Goal: Task Accomplishment & Management: Complete application form

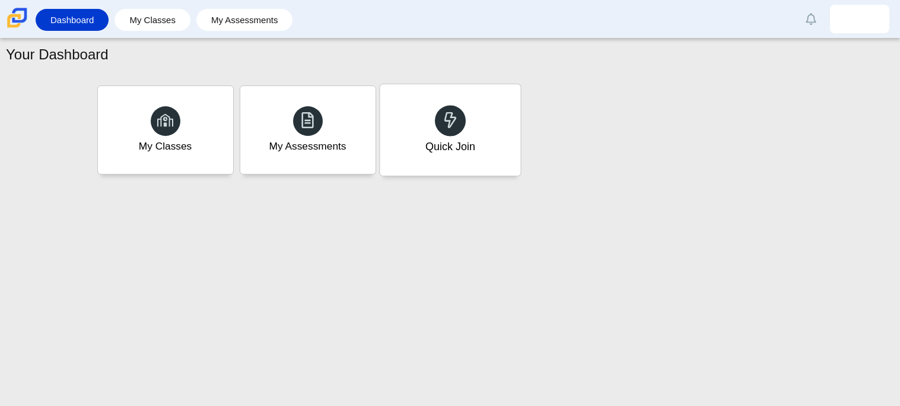
click at [443, 104] on div "Quick Join" at bounding box center [450, 129] width 141 height 91
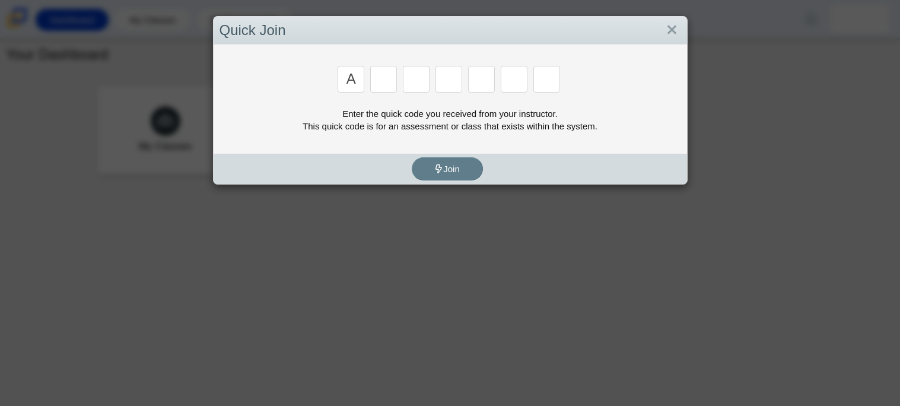
type input "a"
type input "m"
type input "v"
type input "3"
type input "r"
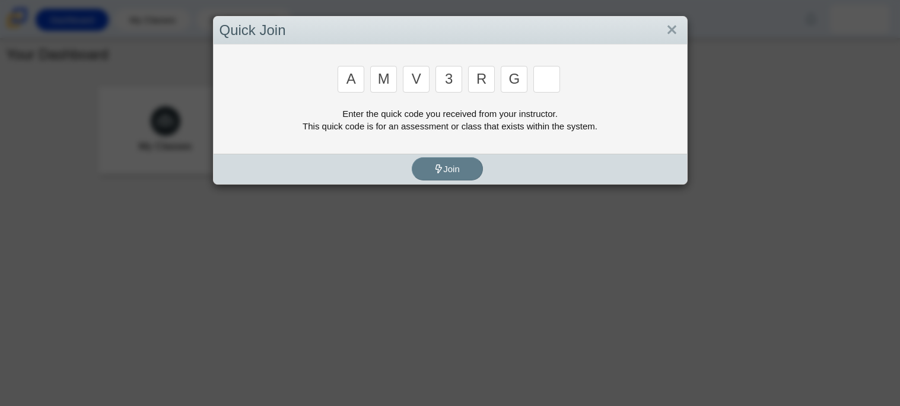
type input "g"
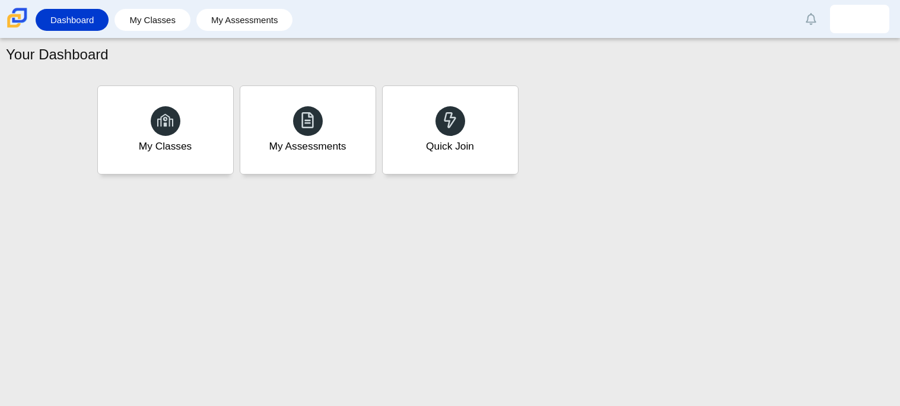
type input "d"
click at [148, 105] on div "My Classes" at bounding box center [165, 129] width 141 height 91
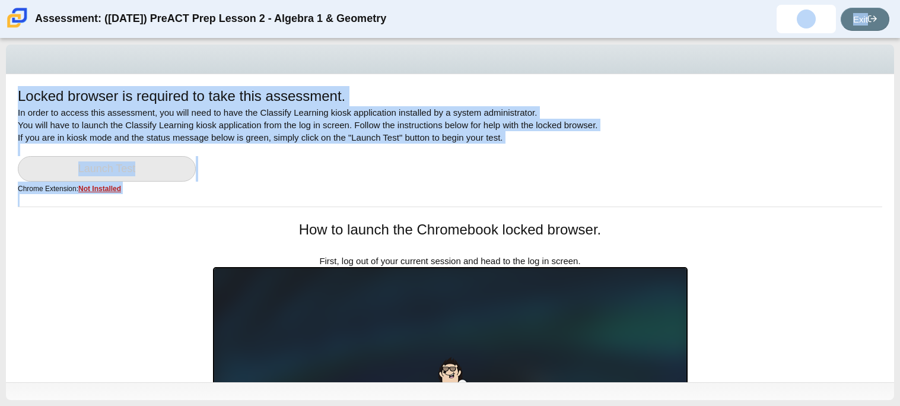
drag, startPoint x: 695, startPoint y: 209, endPoint x: 685, endPoint y: 17, distance: 192.4
click at [685, 17] on div "Assessment: ([DATE]) PreACT Prep Lesson 2 - Algebra 1 & Geometry [PERSON_NAME] …" at bounding box center [450, 203] width 900 height 406
click at [624, 212] on div "Locked browser is required to take this assessment. In order to access this ass…" at bounding box center [450, 228] width 888 height 308
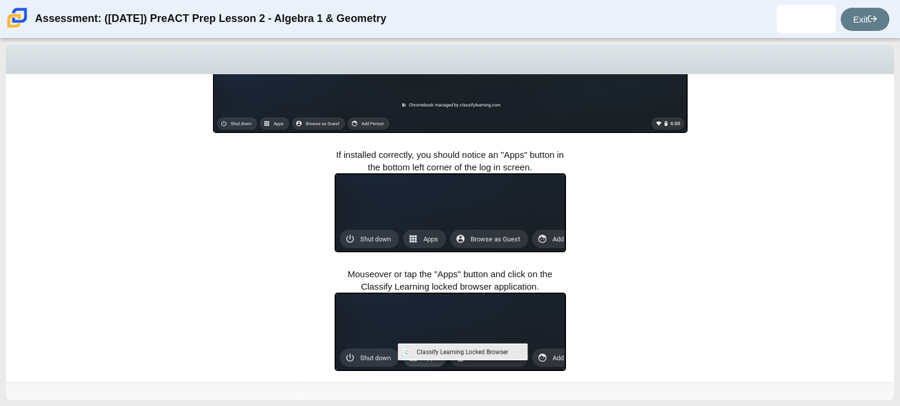
scroll to position [407, 0]
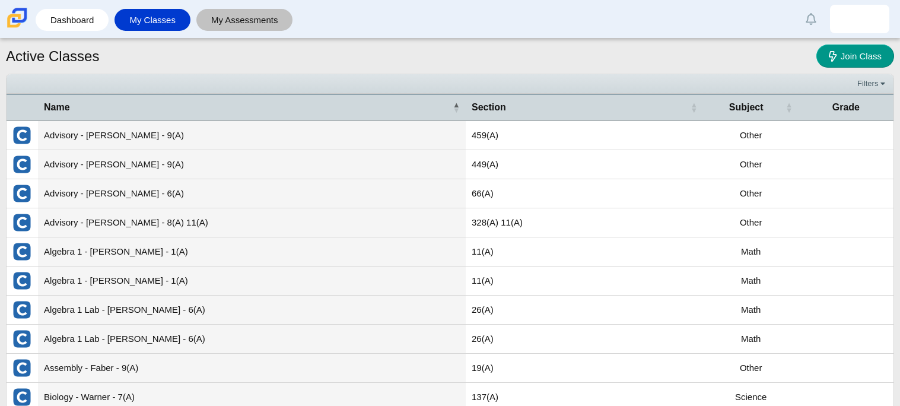
click at [253, 23] on link "My Assessments" at bounding box center [244, 20] width 85 height 22
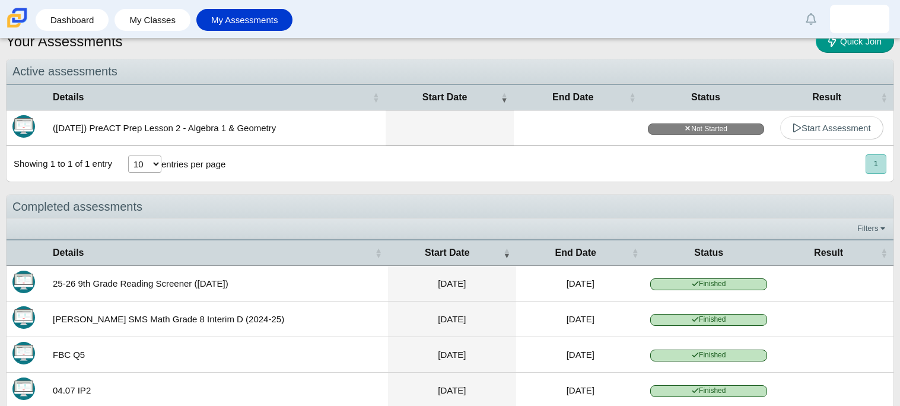
scroll to position [31, 0]
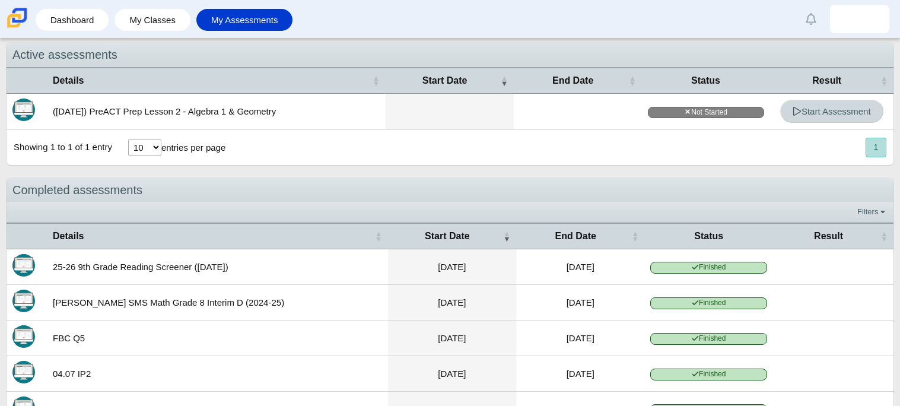
click at [825, 108] on span "Start Assessment" at bounding box center [831, 111] width 78 height 10
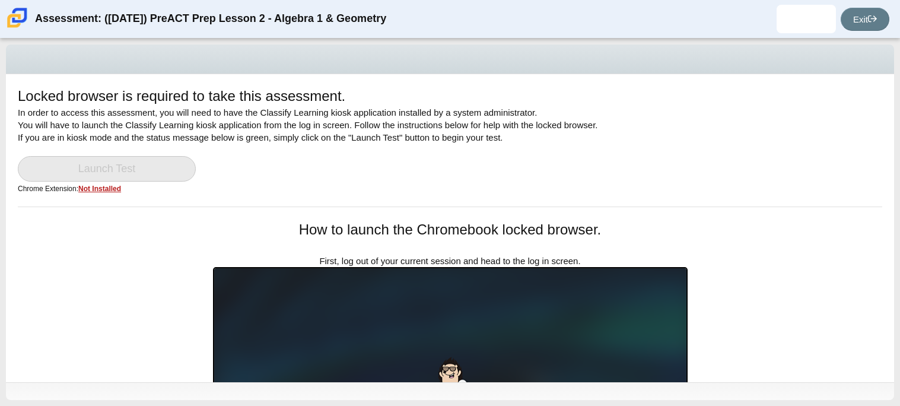
click at [783, 177] on div "Locked browser is required to take this assessment. In order to access this ass…" at bounding box center [450, 146] width 864 height 120
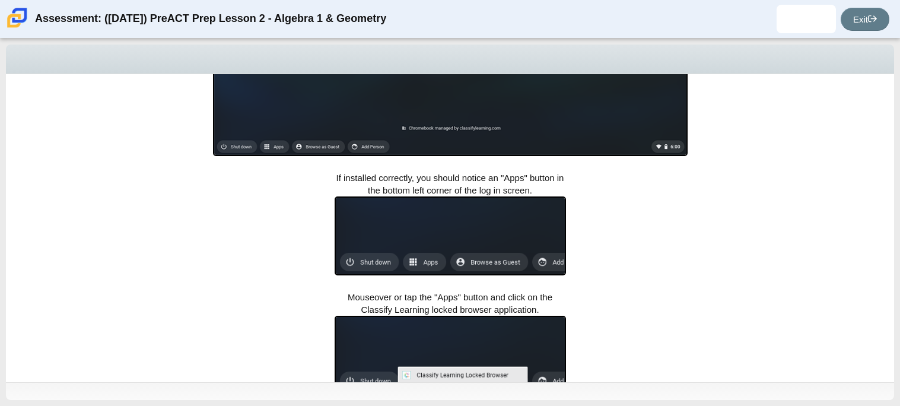
scroll to position [407, 0]
